Goal: Download file/media

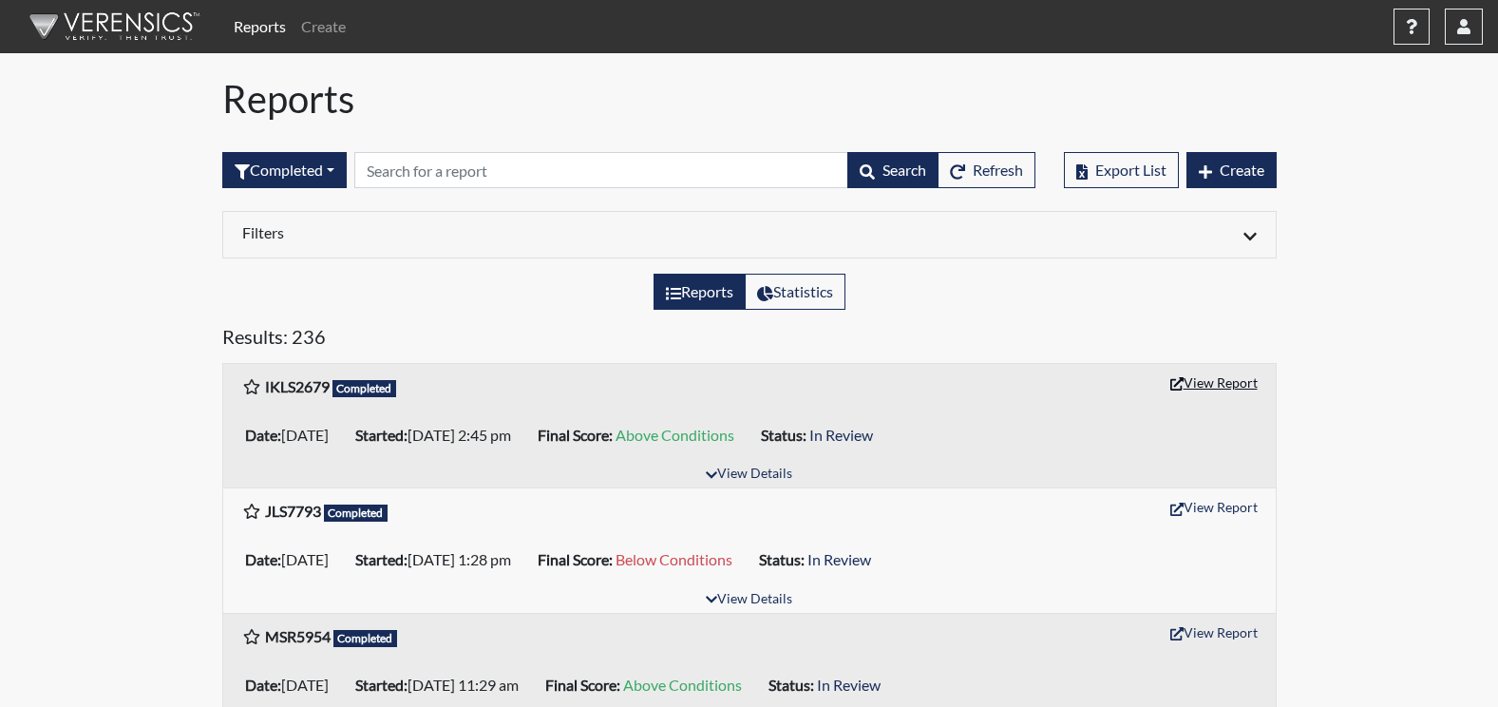
click at [1220, 387] on button "View Report" at bounding box center [1214, 382] width 104 height 29
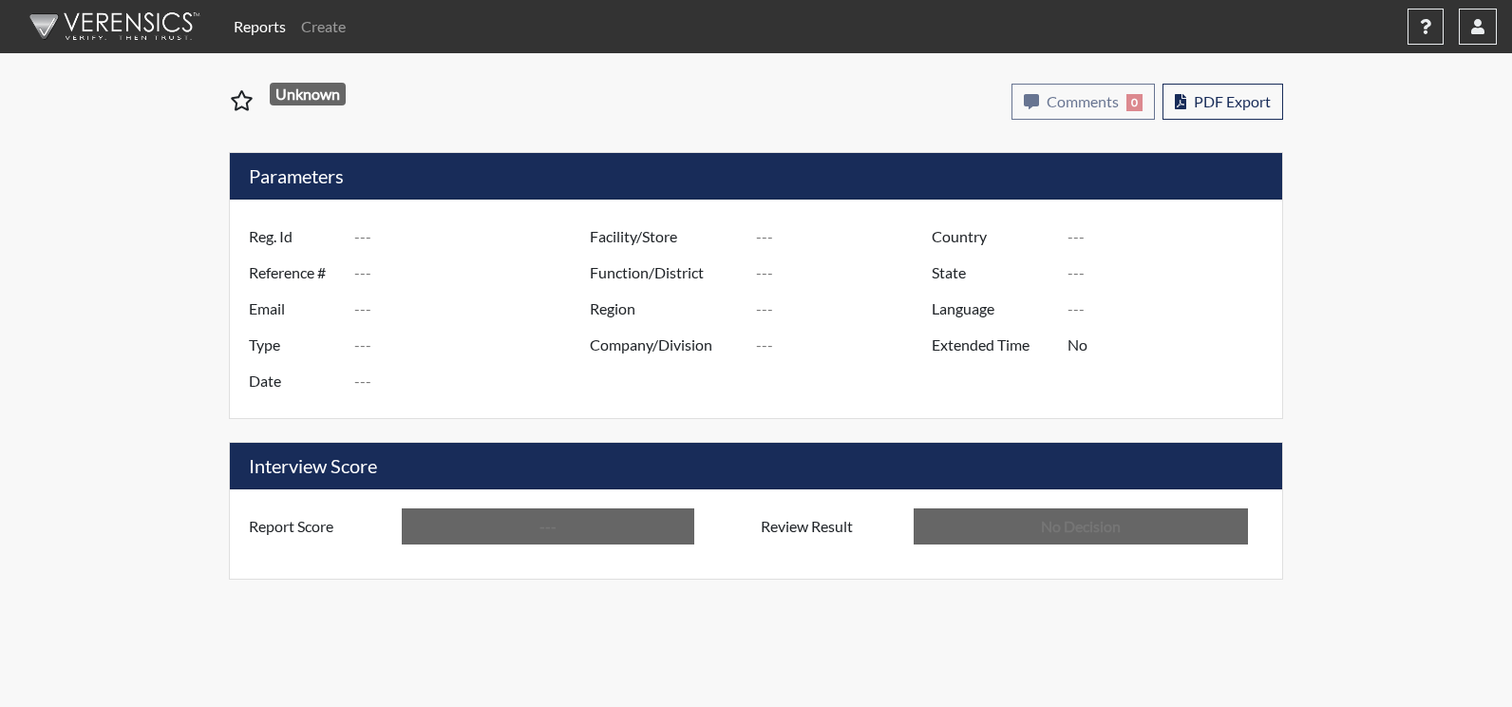
type input "IKLS2679"
type input "51423"
type input "---"
type input "Corrections Pre-Employment"
type input "Sep 22, 2025"
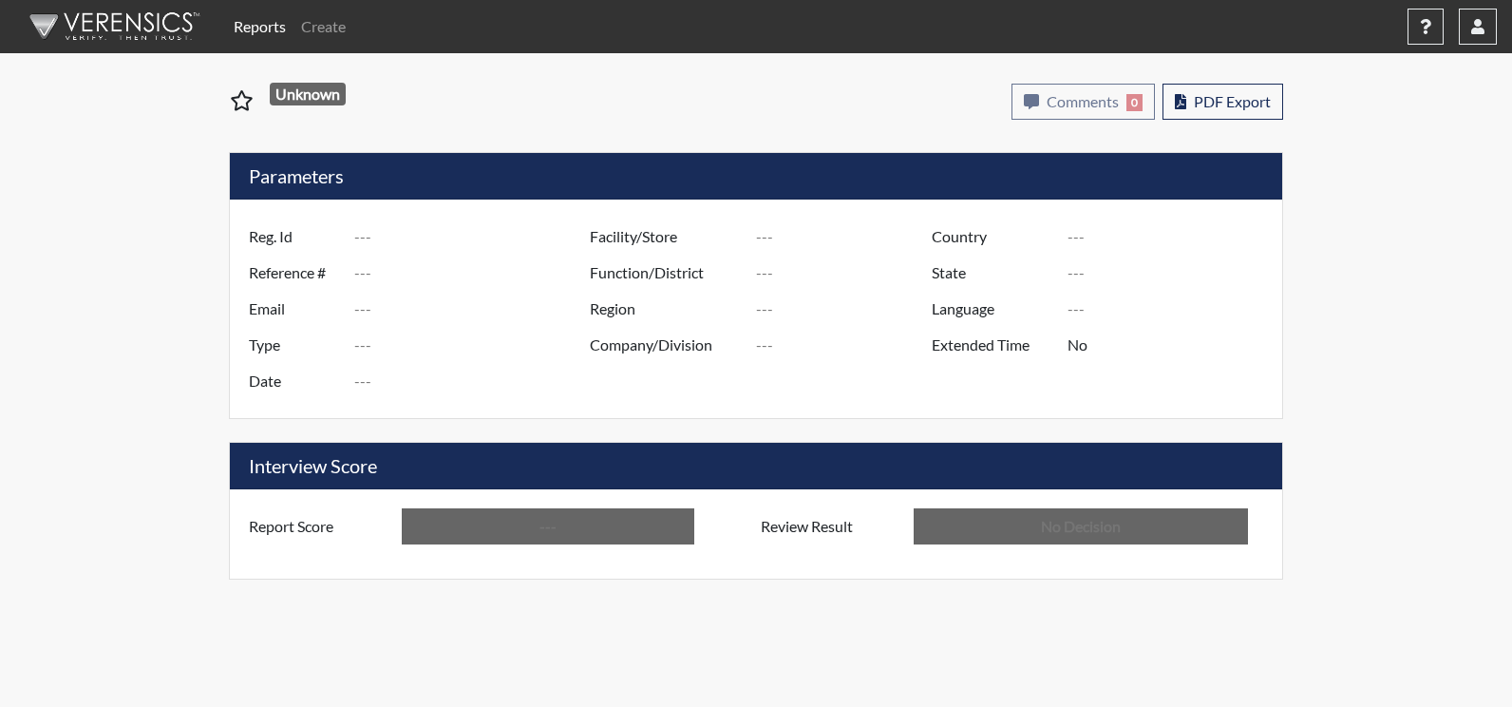
type input "Augusta SMP"
type input "[GEOGRAPHIC_DATA]"
type input "[US_STATE]"
type input "English"
type input "Above Conditions"
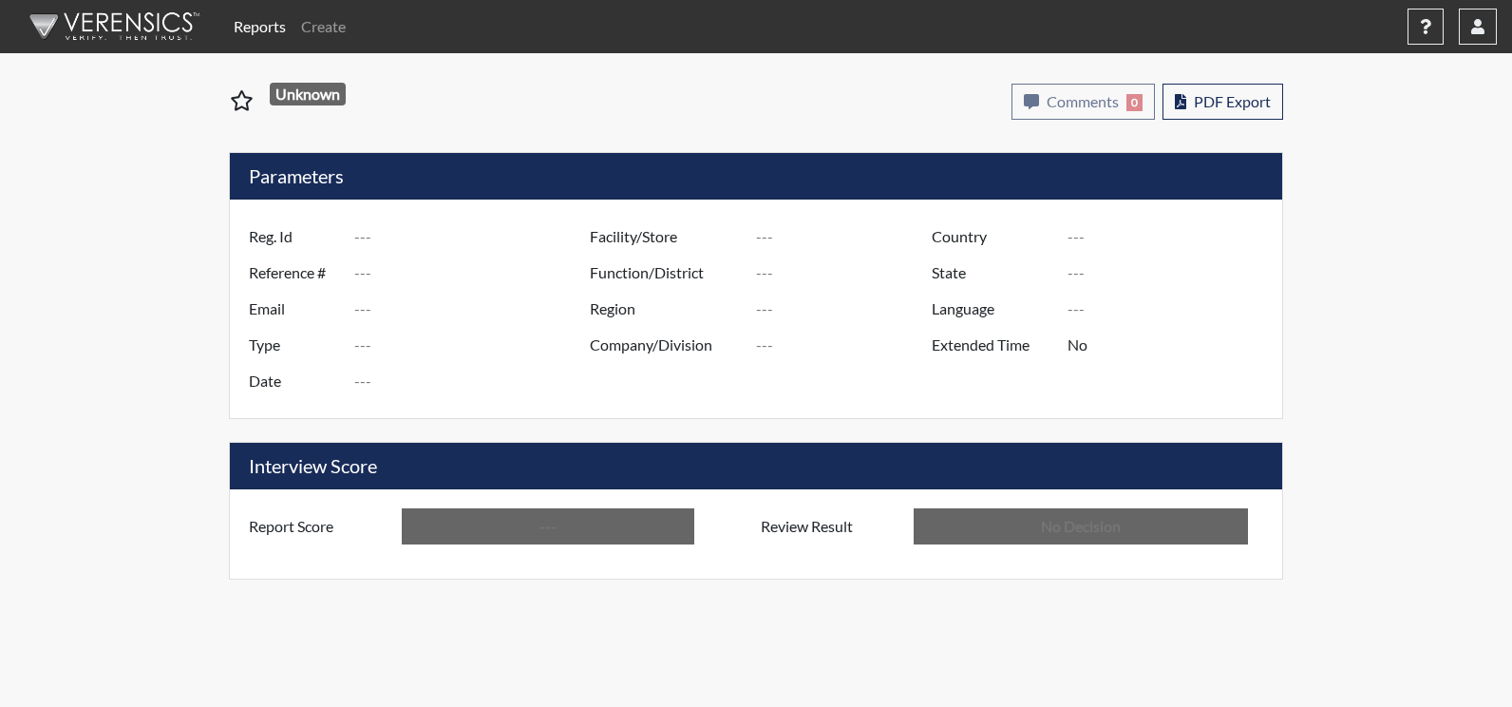
type input "In Review"
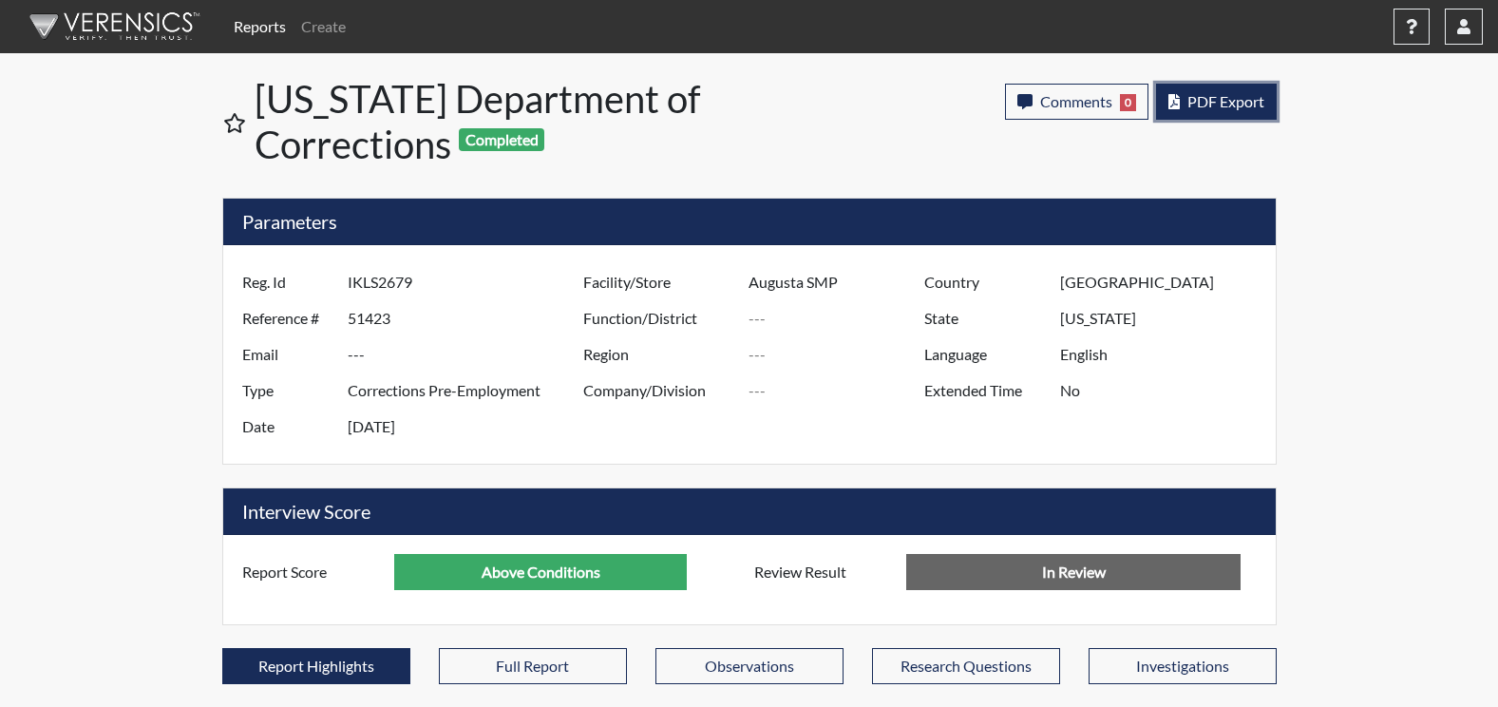
click at [1264, 108] on button "PDF Export" at bounding box center [1216, 102] width 121 height 36
